Goal: Obtain resource: Download file/media

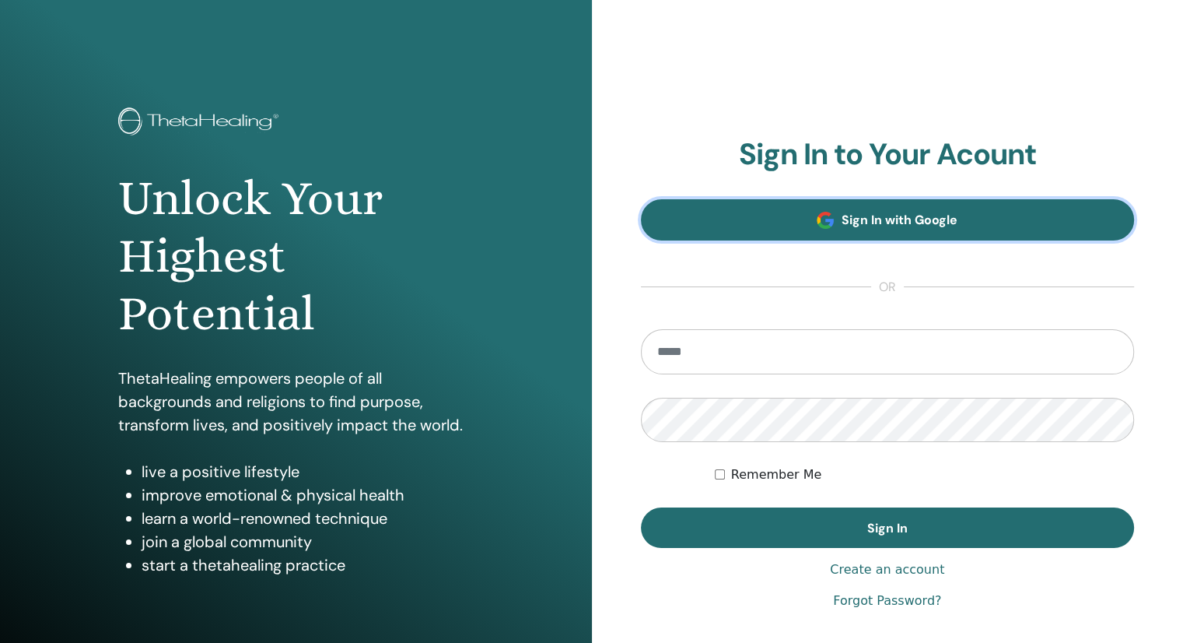
click at [851, 219] on span "Sign In with Google" at bounding box center [900, 220] width 116 height 16
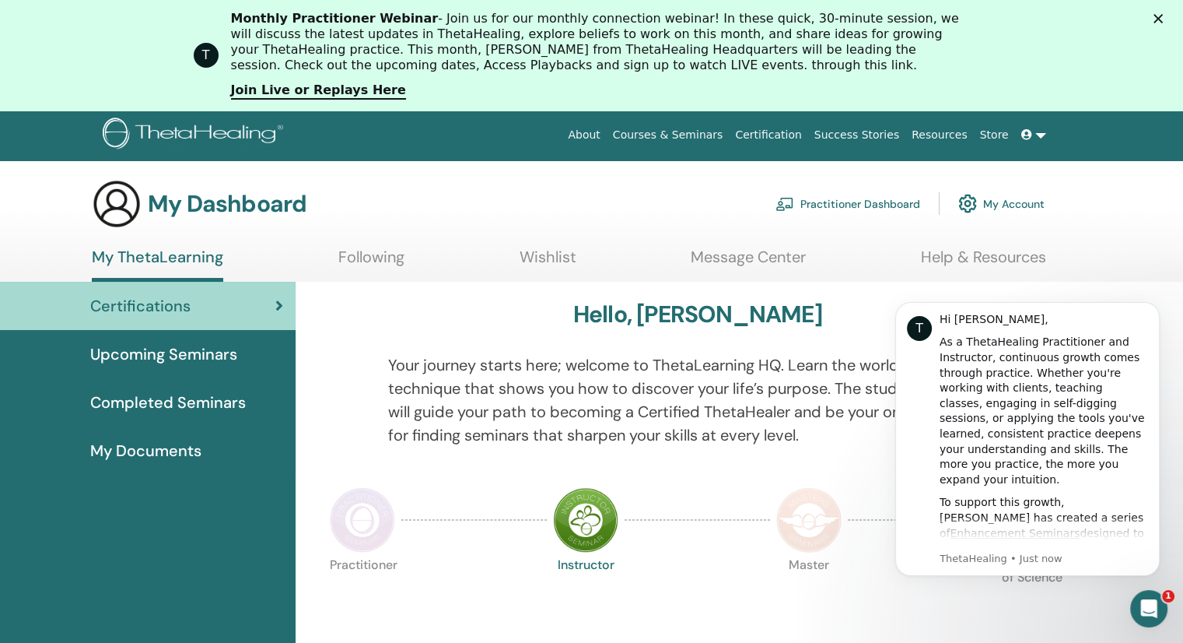
click at [159, 447] on span "My Documents" at bounding box center [145, 450] width 111 height 23
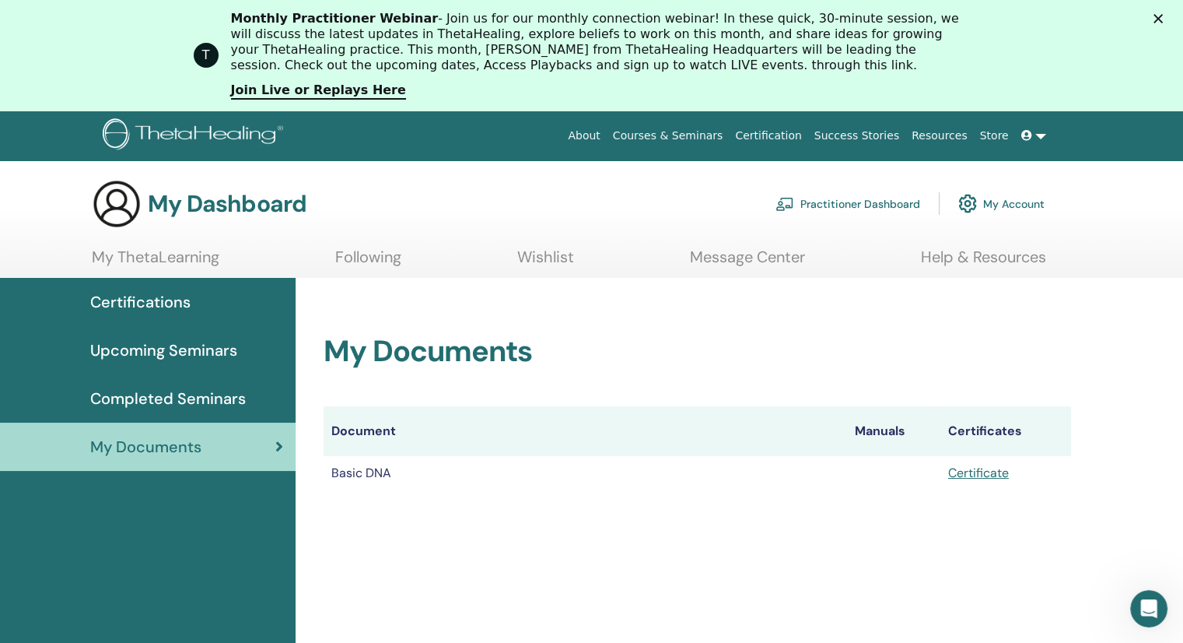
click at [977, 364] on h2 "My Documents" at bounding box center [698, 352] width 748 height 36
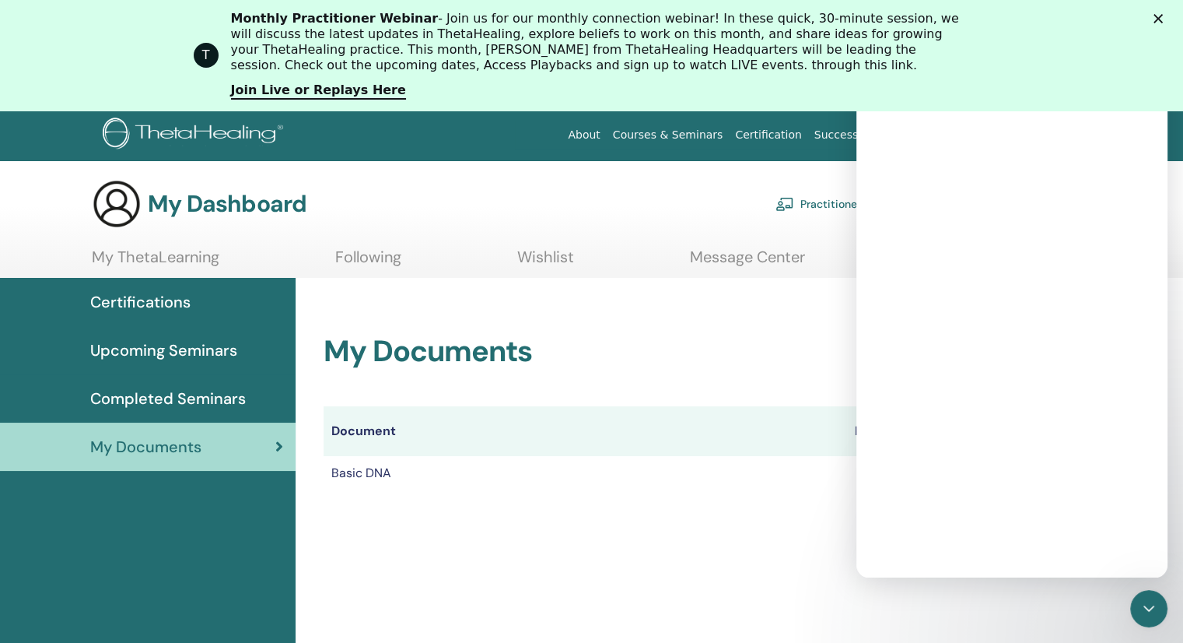
click at [983, 478] on div "Intercom messenger" at bounding box center [1011, 328] width 311 height 498
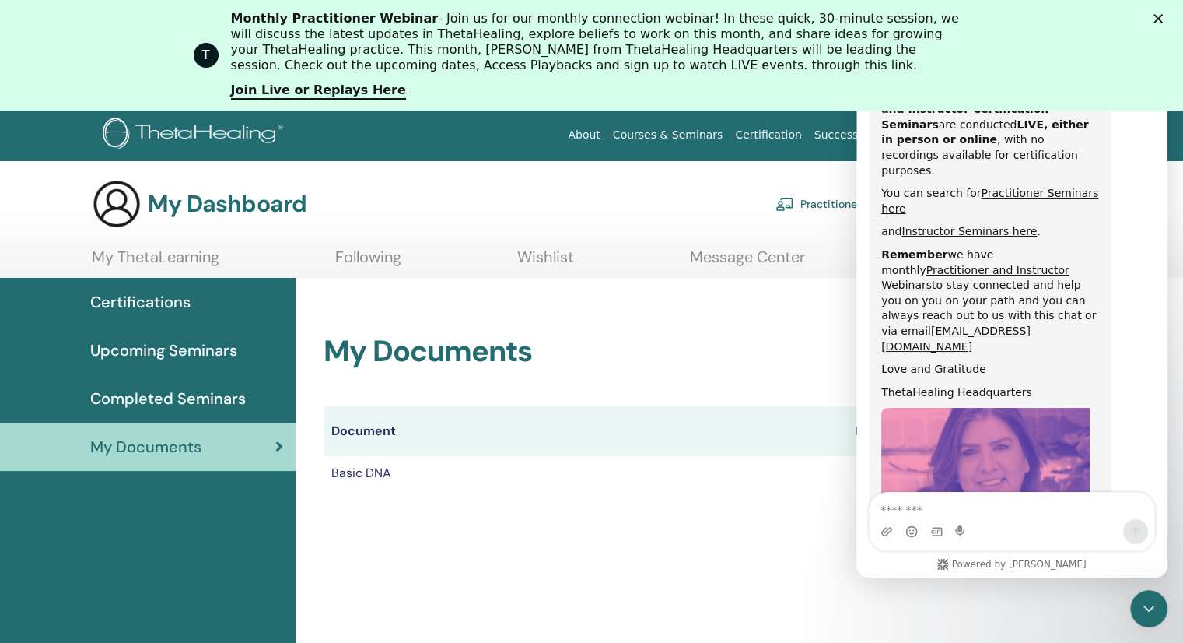
scroll to position [802, 0]
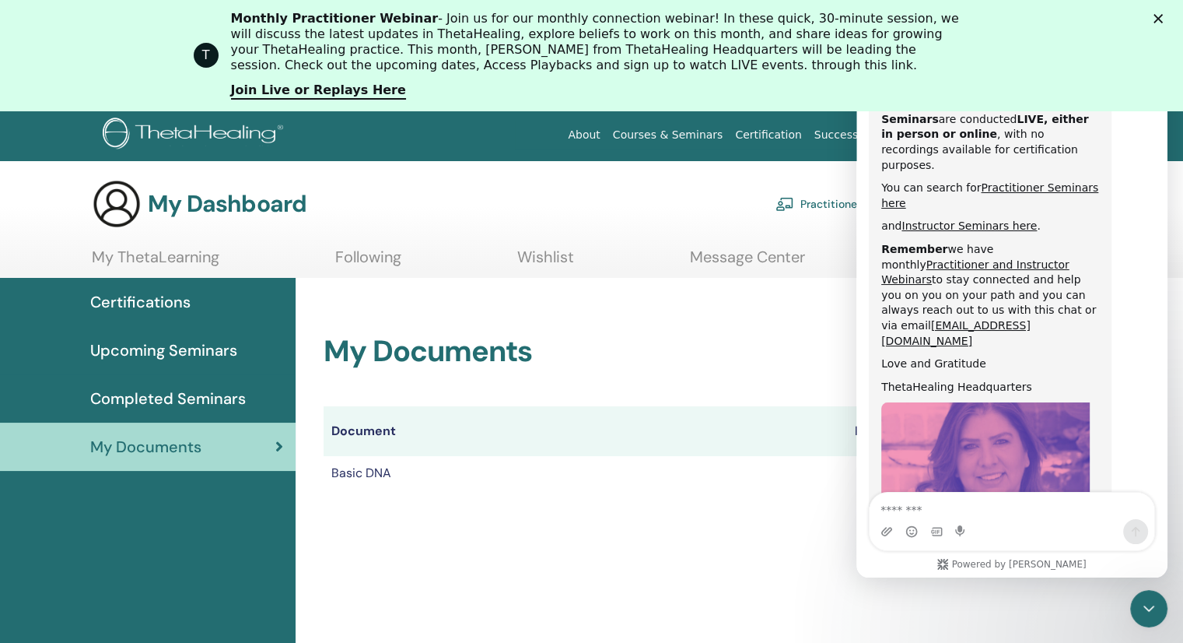
click at [771, 508] on div "My Documents Document Manuals Certificates Basic DNA Certificate" at bounding box center [697, 394] width 785 height 232
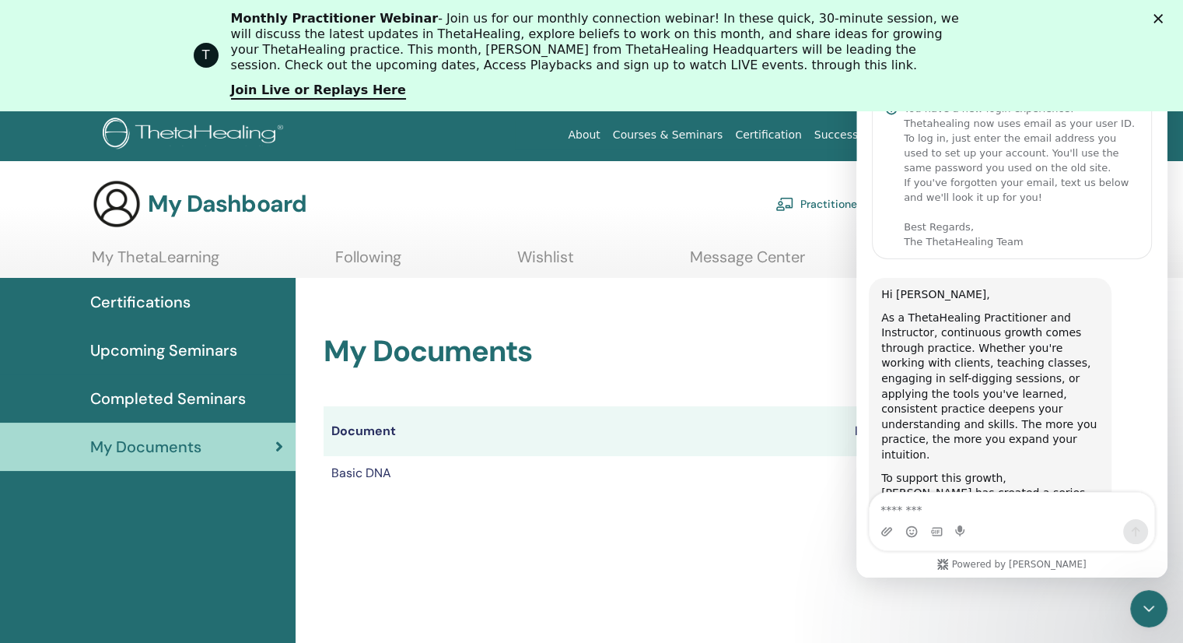
scroll to position [51, 0]
click at [685, 546] on div "My Documents Document Manuals Certificates Basic DNA Certificate" at bounding box center [740, 580] width 888 height 604
click at [813, 547] on div "My Documents Document Manuals Certificates Basic DNA Certificate" at bounding box center [740, 580] width 888 height 604
click at [732, 510] on div "My Documents Document Manuals Certificates Basic DNA Certificate" at bounding box center [740, 580] width 888 height 604
click at [1163, 19] on polygon "Close" at bounding box center [1158, 18] width 9 height 9
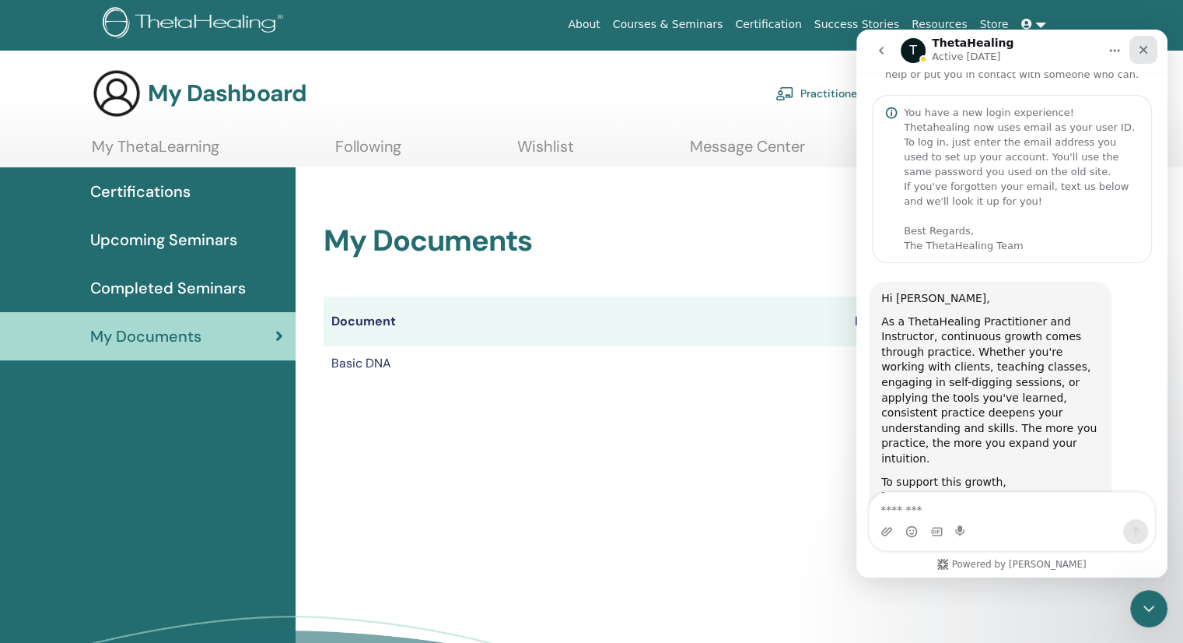
click at [1144, 51] on icon "Close" at bounding box center [1144, 50] width 9 height 9
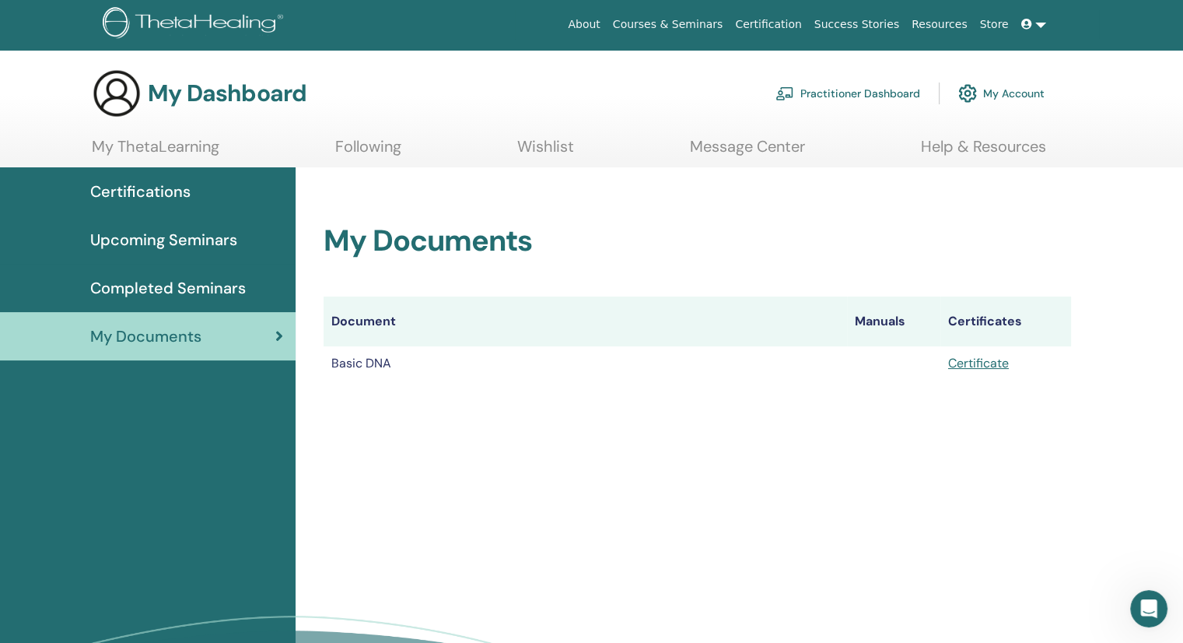
scroll to position [802, 0]
click at [987, 367] on link "Certificate" at bounding box center [978, 363] width 61 height 16
